Goal: Task Accomplishment & Management: Use online tool/utility

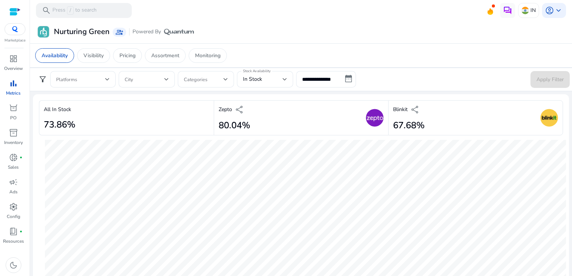
scroll to position [395, 0]
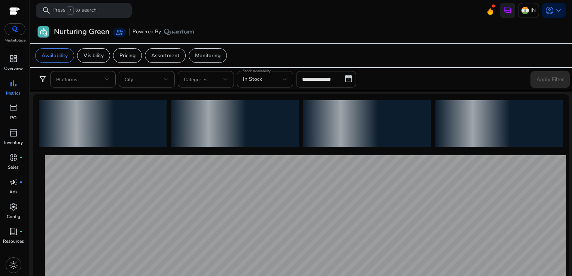
click at [279, 81] on div "In Stock" at bounding box center [263, 79] width 40 height 8
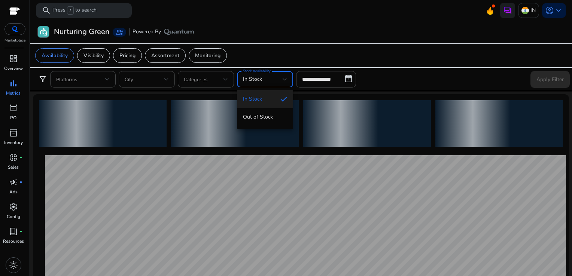
click at [313, 83] on div at bounding box center [286, 138] width 572 height 276
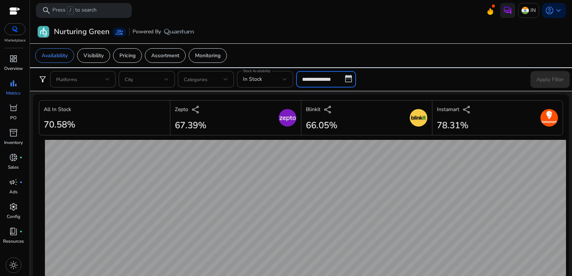
click at [343, 82] on input "**********" at bounding box center [326, 79] width 60 height 16
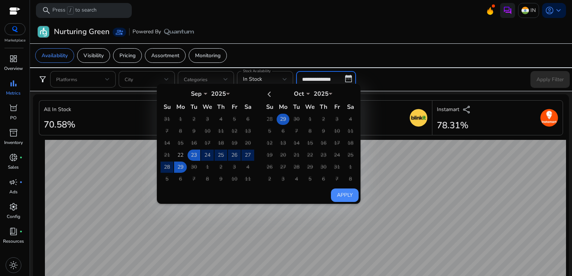
click at [280, 121] on td "29" at bounding box center [282, 119] width 13 height 11
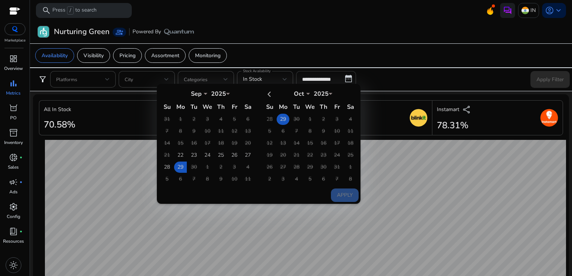
click at [280, 121] on td "29" at bounding box center [282, 119] width 13 height 11
click at [344, 193] on button "Apply" at bounding box center [345, 195] width 28 height 13
type input "**********"
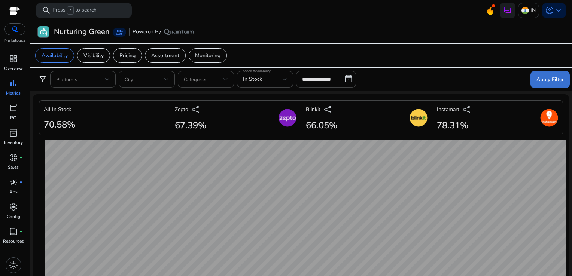
click at [536, 71] on span at bounding box center [549, 79] width 39 height 18
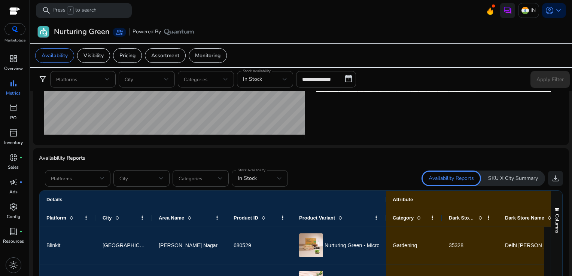
scroll to position [379, 0]
click at [269, 174] on div "In Stock" at bounding box center [258, 178] width 40 height 8
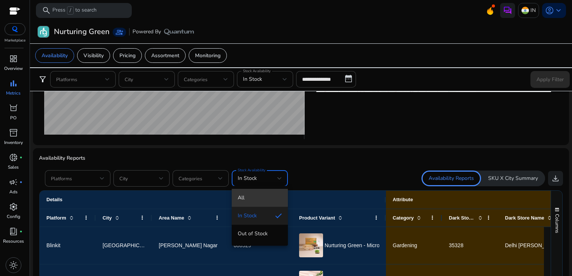
click at [263, 194] on span "All" at bounding box center [260, 198] width 44 height 8
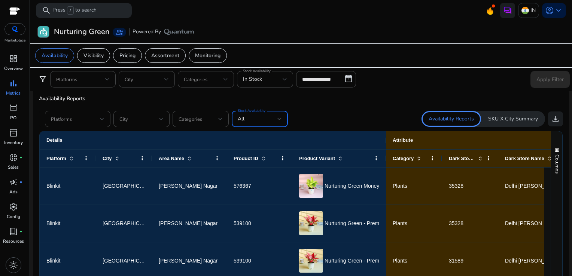
scroll to position [438, 0]
click at [551, 117] on span "download" at bounding box center [555, 118] width 9 height 9
